Goal: Transaction & Acquisition: Purchase product/service

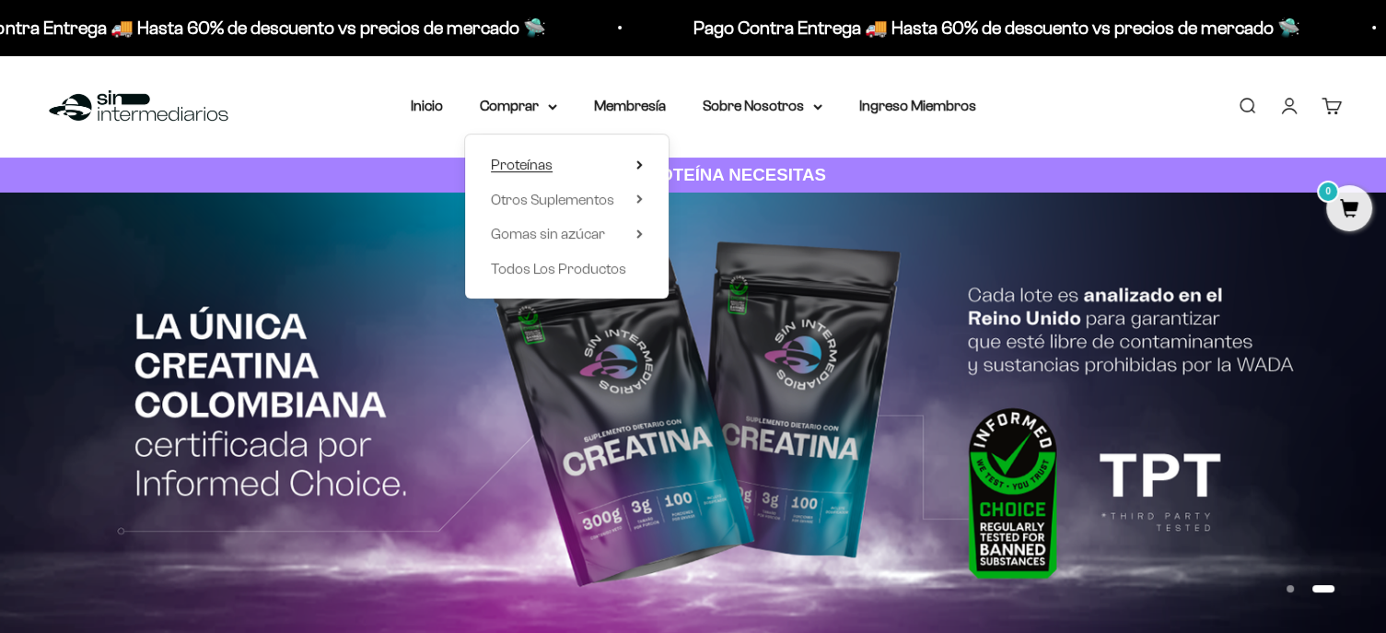
click at [637, 167] on icon at bounding box center [639, 164] width 4 height 7
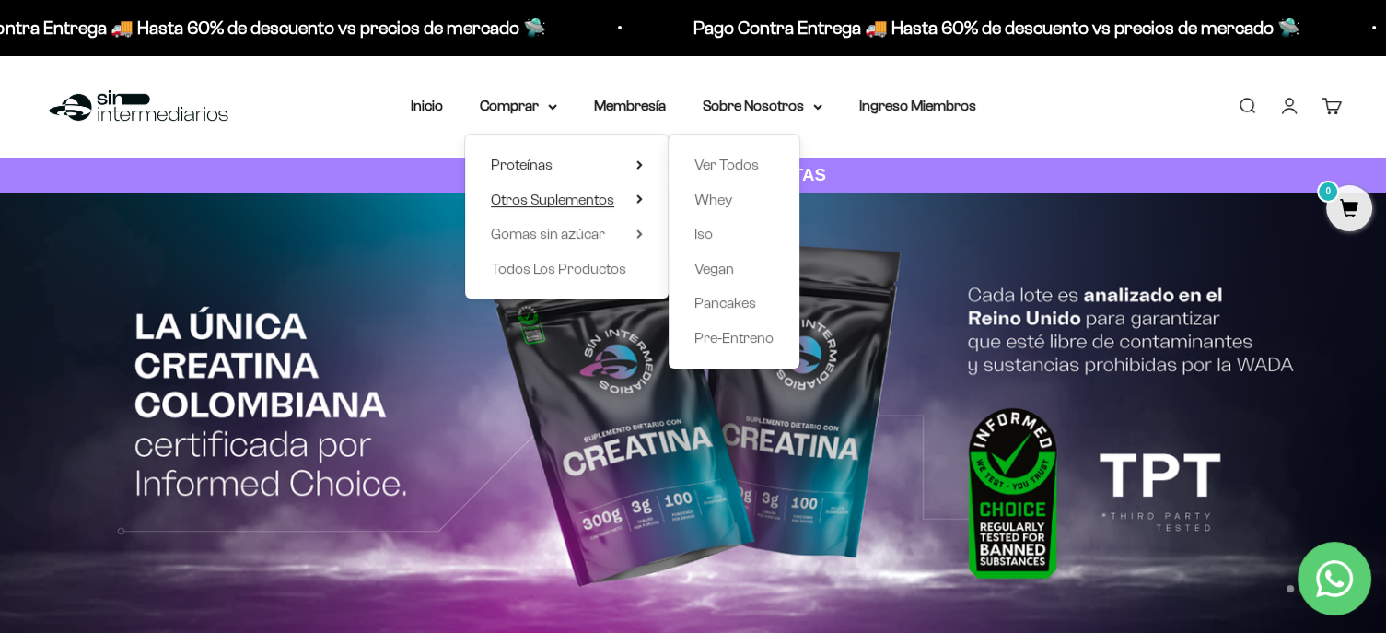
click at [637, 196] on icon at bounding box center [639, 198] width 4 height 7
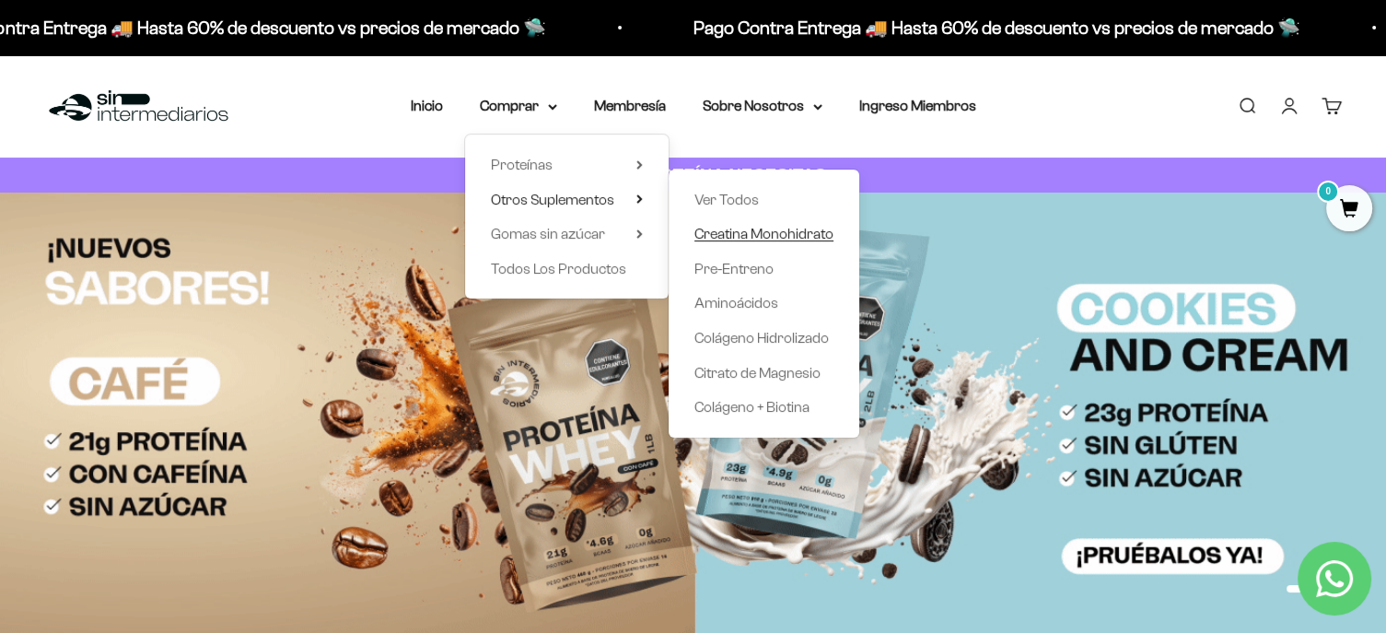
click at [726, 238] on span "Creatina Monohidrato" at bounding box center [764, 234] width 139 height 16
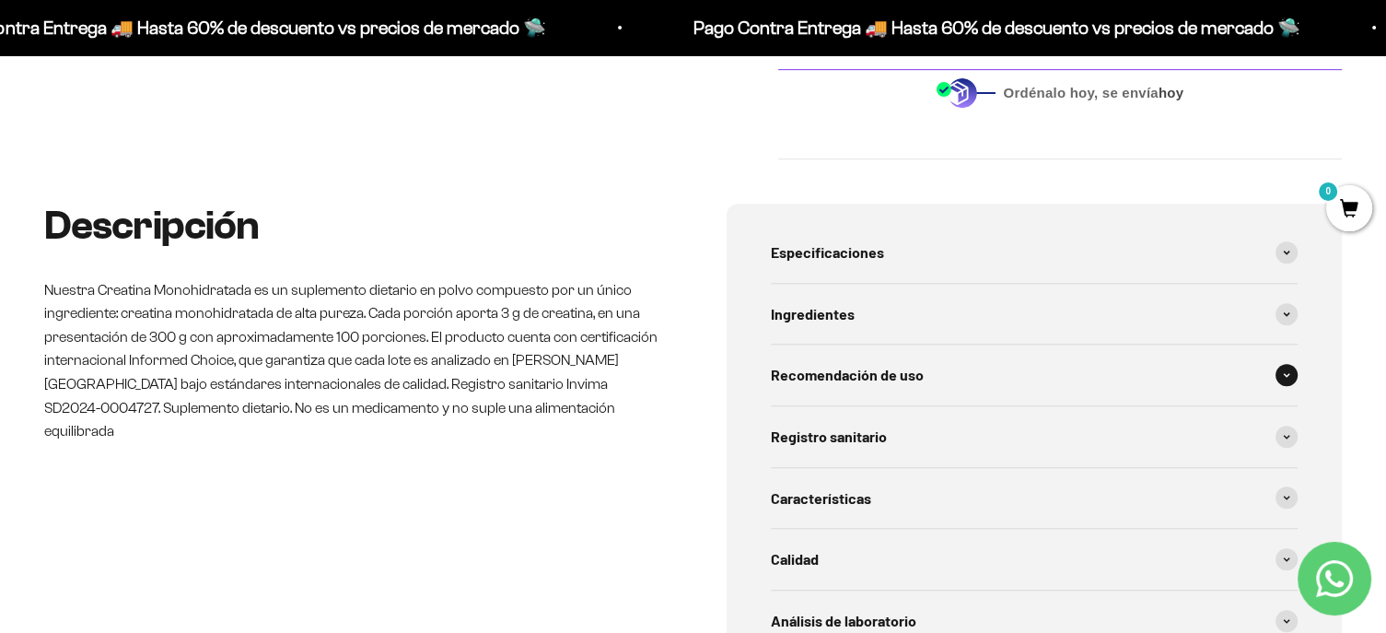
scroll to position [755, 0]
click at [1273, 251] on div "Especificaciones" at bounding box center [1035, 250] width 528 height 61
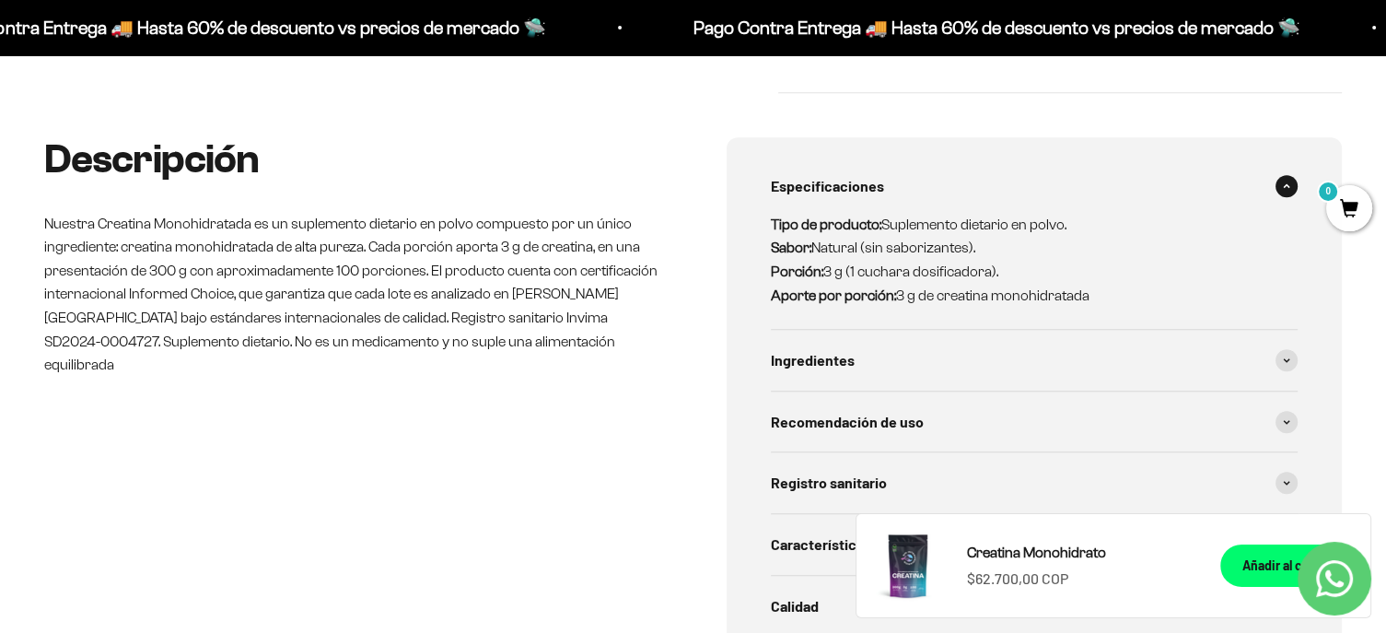
scroll to position [836, 0]
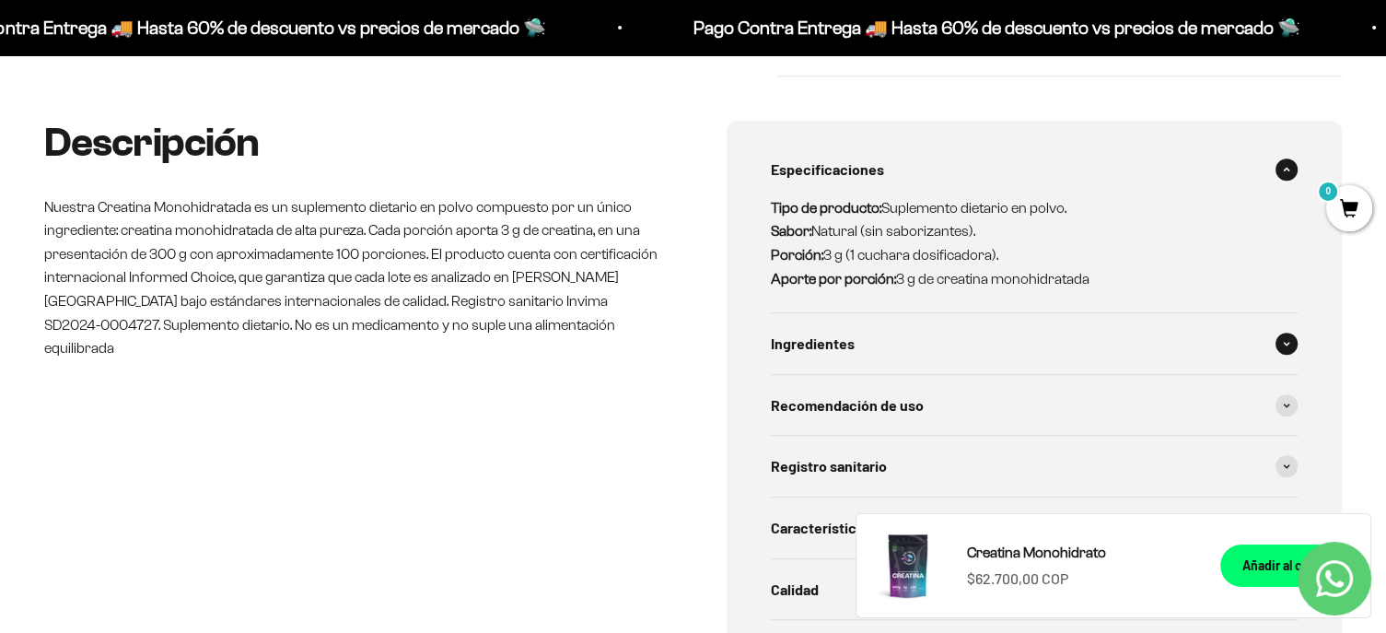
click at [1286, 341] on icon at bounding box center [1286, 344] width 7 height 6
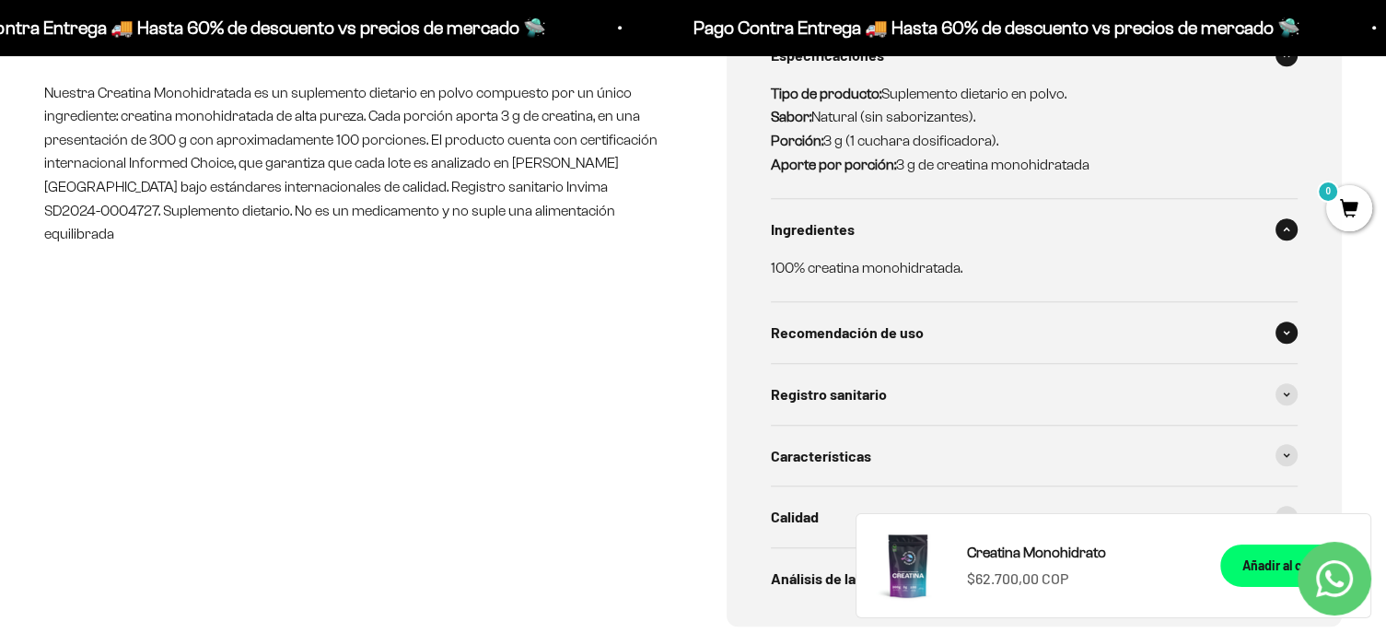
click at [1286, 341] on span at bounding box center [1287, 332] width 22 height 22
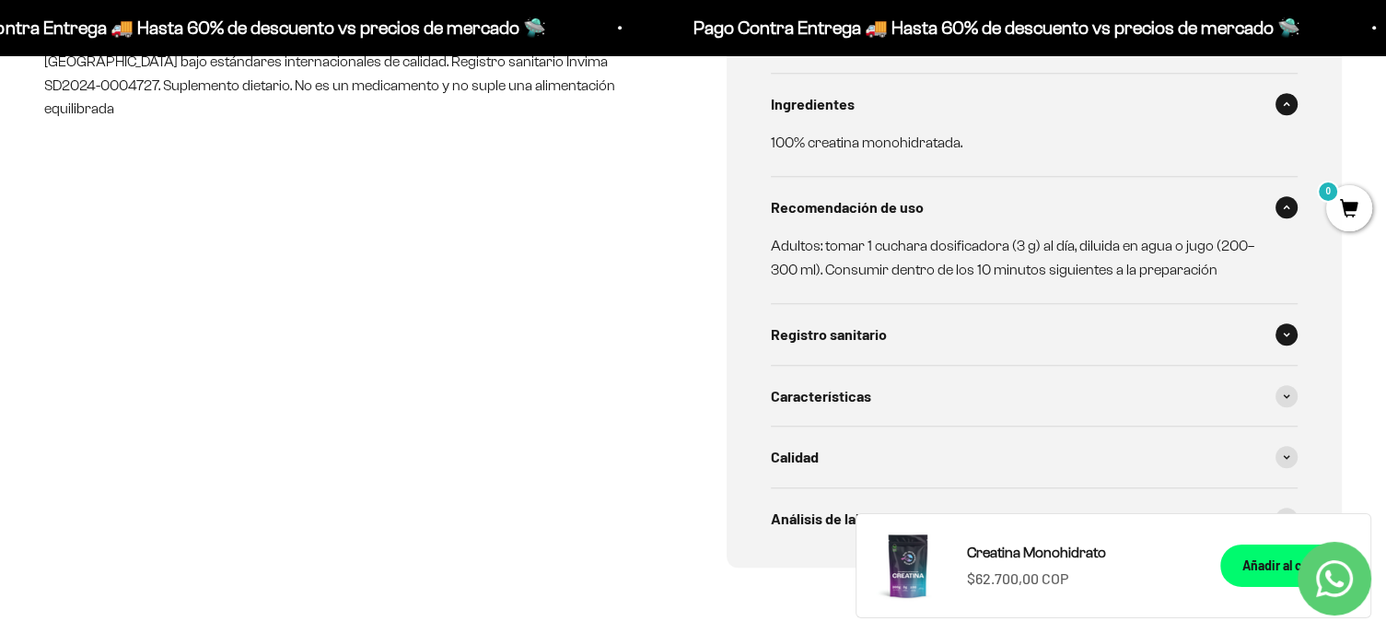
click at [1290, 336] on span at bounding box center [1287, 334] width 22 height 22
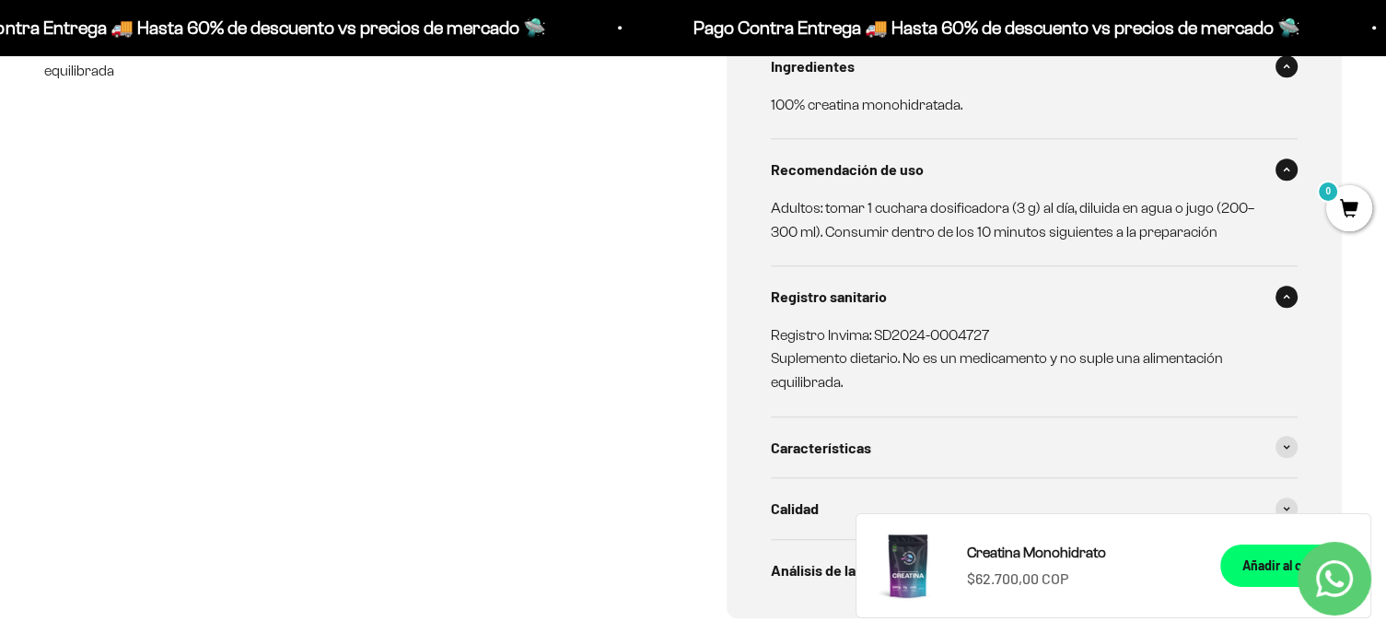
scroll to position [1128, 0]
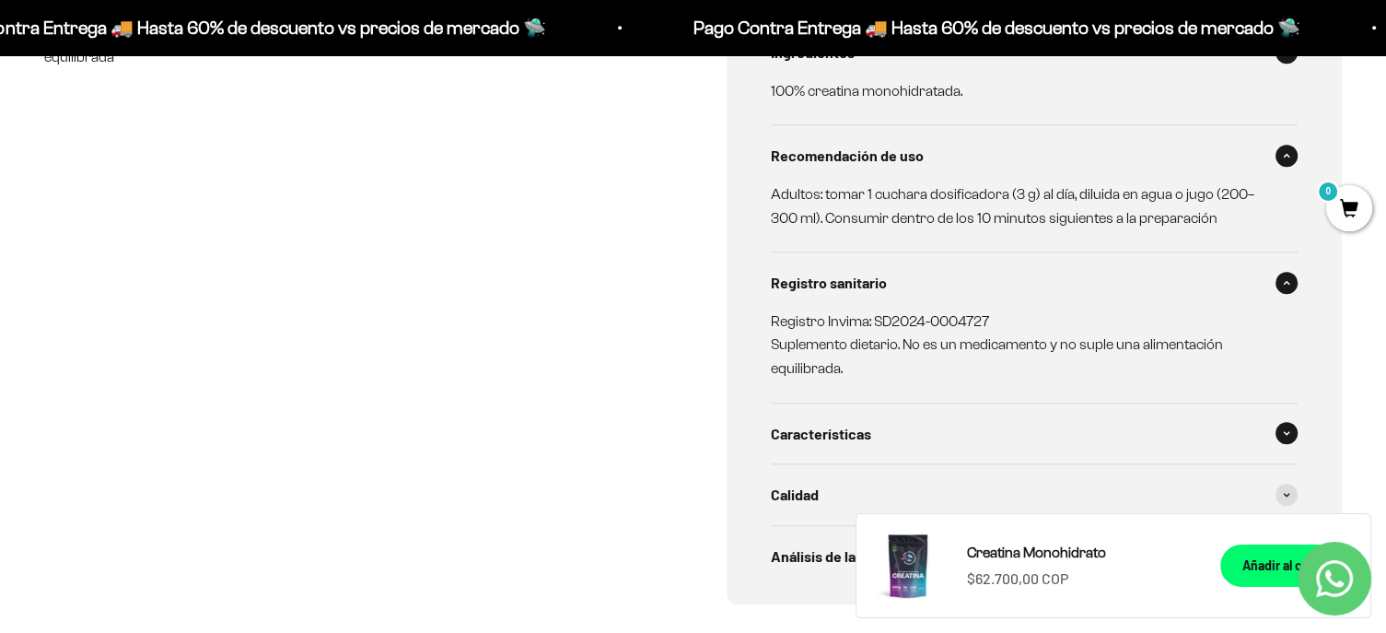
click at [1270, 407] on div "Características" at bounding box center [1035, 433] width 528 height 61
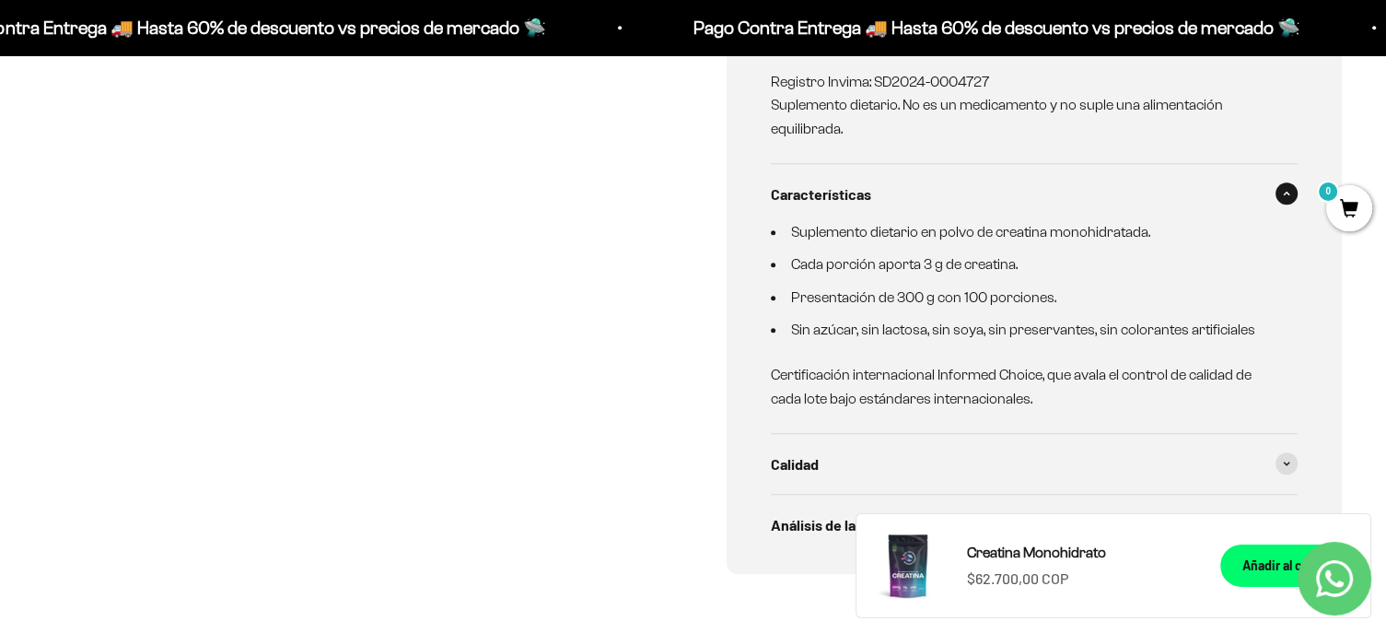
scroll to position [1434, 0]
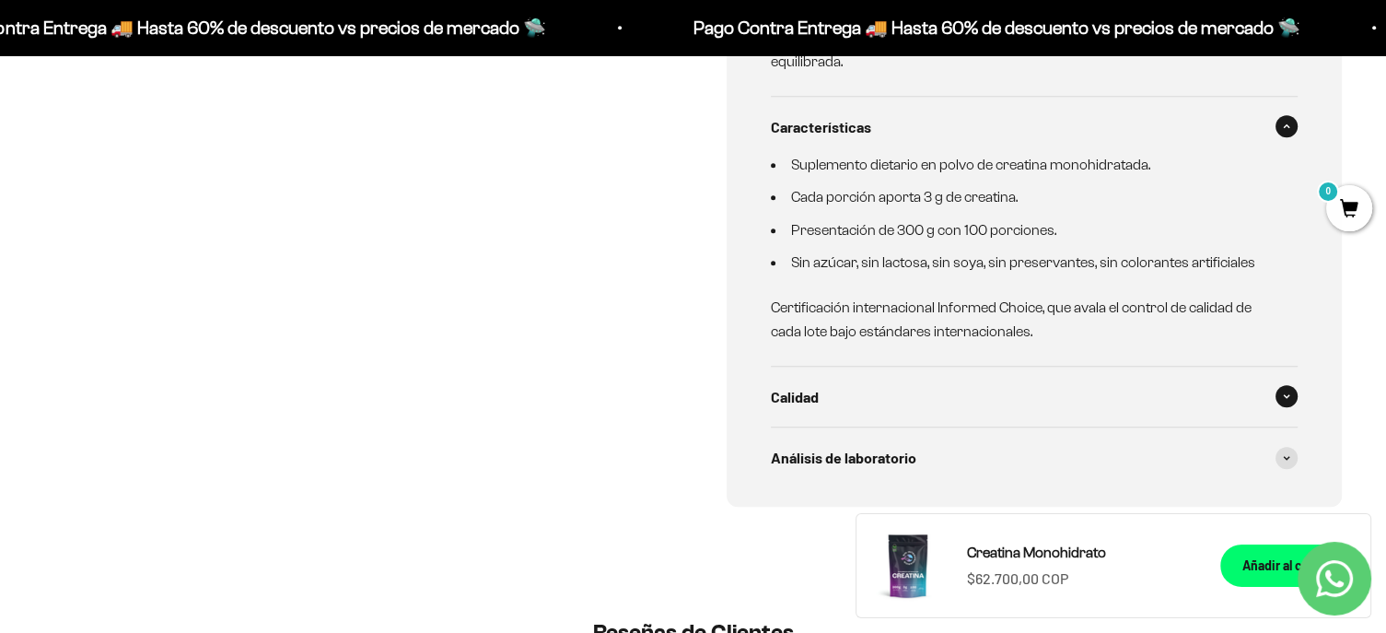
click at [1268, 423] on div "Calidad" at bounding box center [1035, 397] width 528 height 61
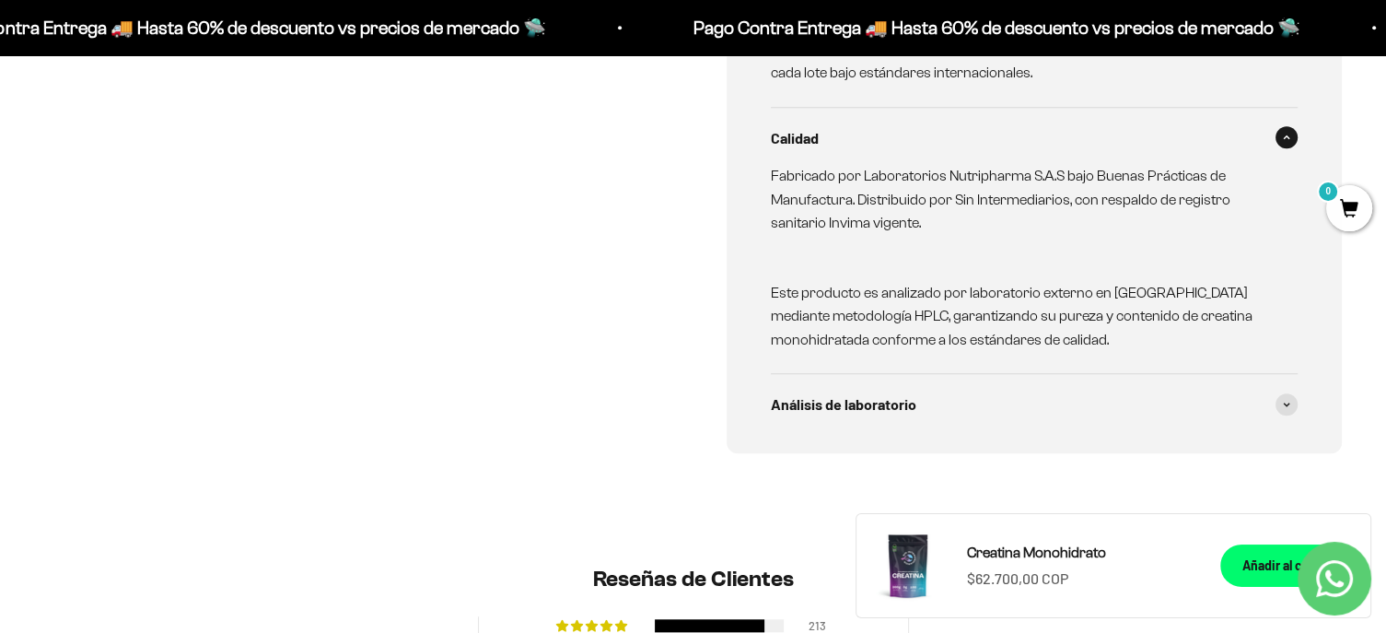
scroll to position [1695, 0]
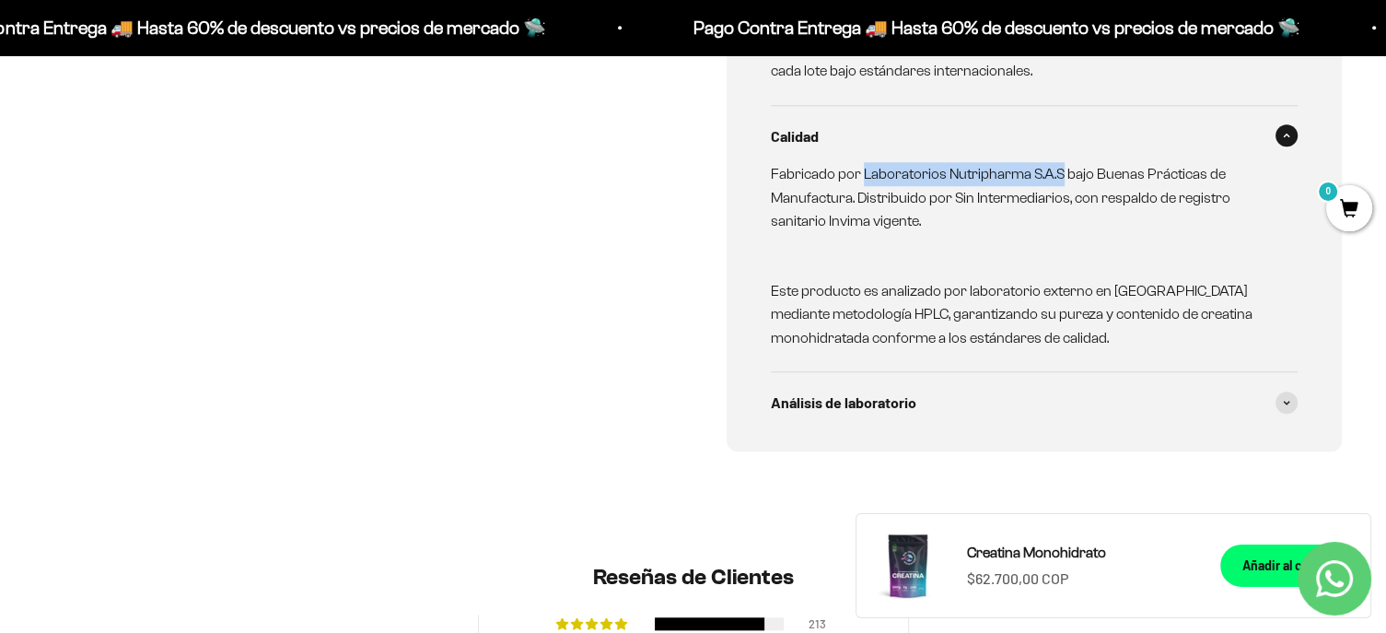
drag, startPoint x: 1058, startPoint y: 173, endPoint x: 863, endPoint y: 180, distance: 195.4
click at [863, 180] on p "Fabricado por Laboratorios Nutripharma S.A.S bajo Buenas Prácticas de Manufactu…" at bounding box center [1024, 197] width 506 height 71
copy p "Laboratorios Nutripharma S.A.S"
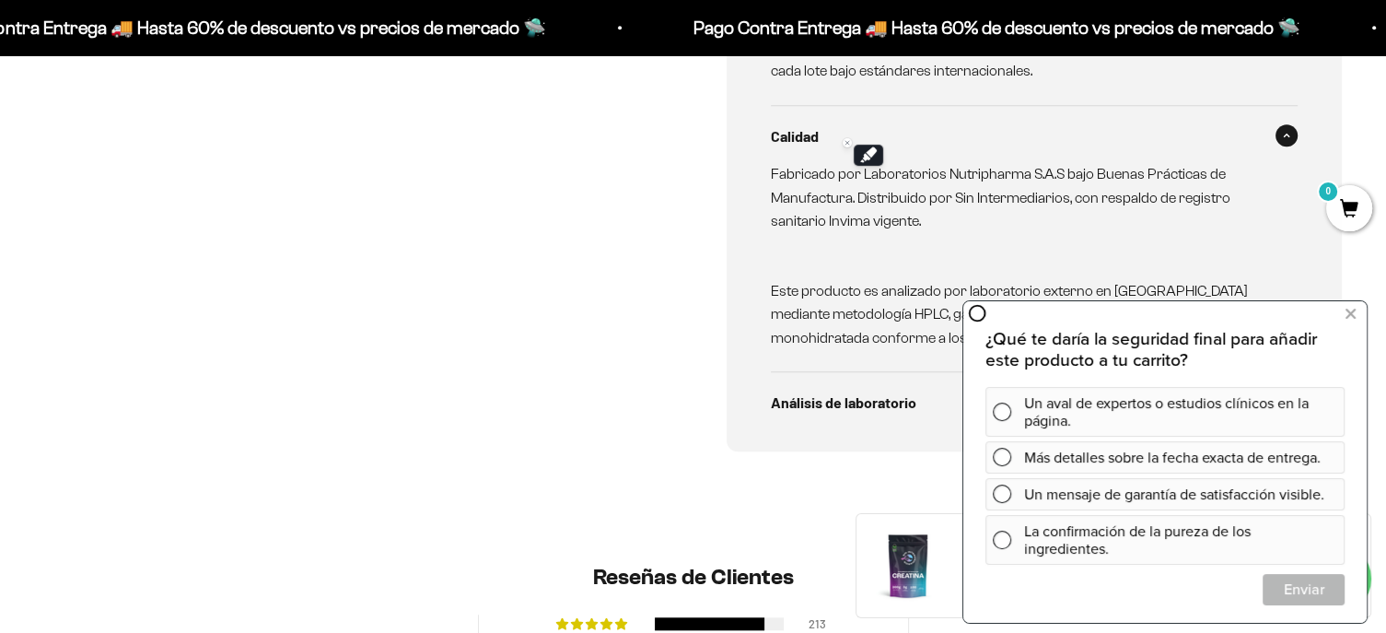
click at [888, 255] on p "Este producto es analizado por laboratorio externo en Colombia mediante metodol…" at bounding box center [1024, 302] width 506 height 94
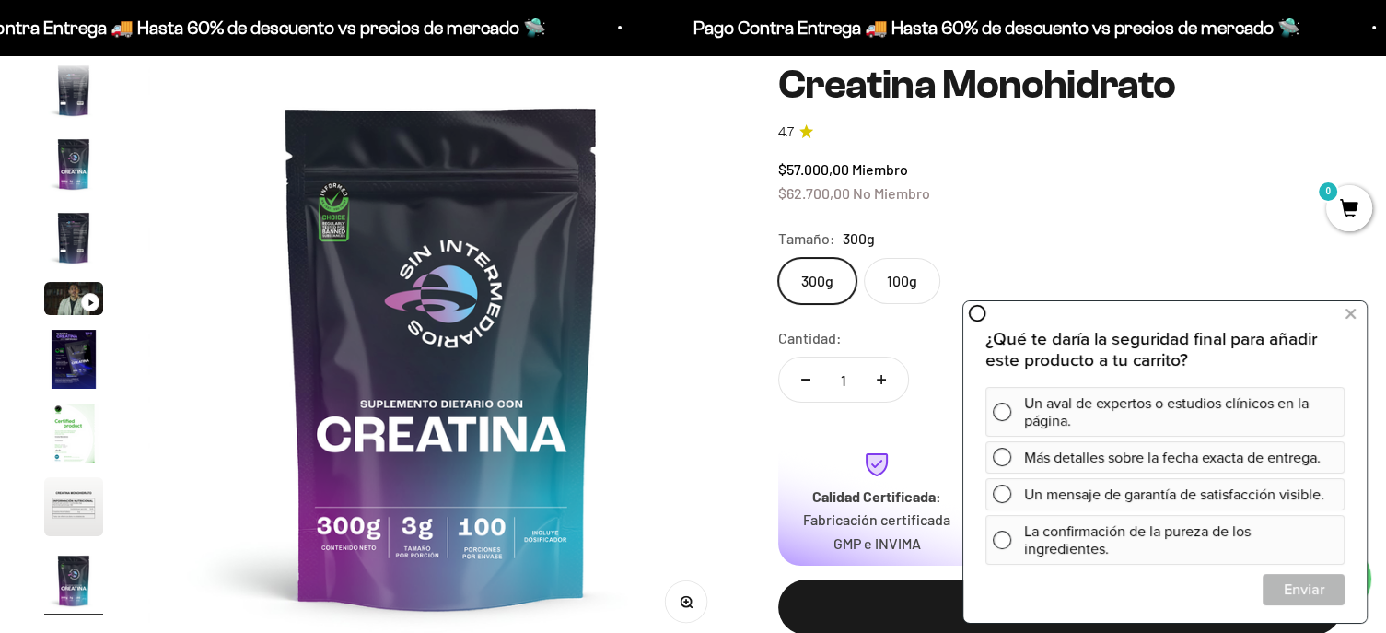
scroll to position [0, 0]
